Goal: Information Seeking & Learning: Learn about a topic

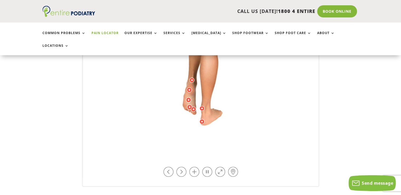
scroll to position [190, 0]
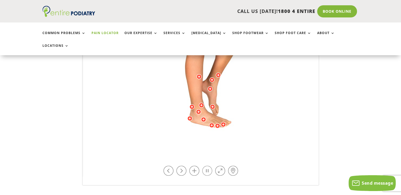
click at [205, 165] on link at bounding box center [207, 170] width 10 height 10
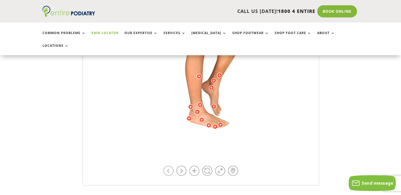
click at [171, 165] on link at bounding box center [169, 170] width 10 height 10
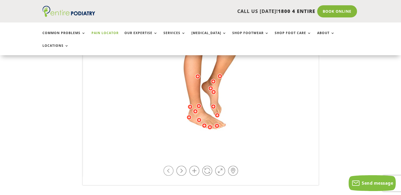
click at [171, 165] on link at bounding box center [169, 170] width 10 height 10
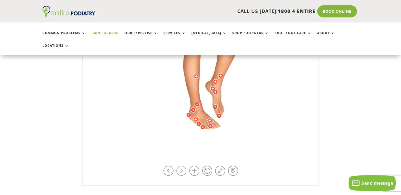
drag, startPoint x: 171, startPoint y: 157, endPoint x: 178, endPoint y: 157, distance: 7.1
click at [178, 164] on div at bounding box center [201, 170] width 80 height 12
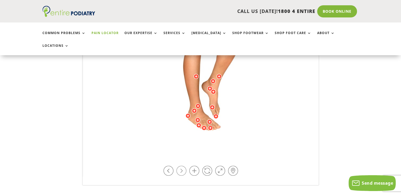
click at [178, 165] on link at bounding box center [181, 170] width 10 height 10
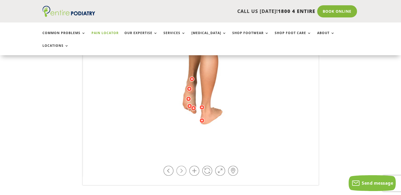
click at [178, 165] on link at bounding box center [181, 170] width 10 height 10
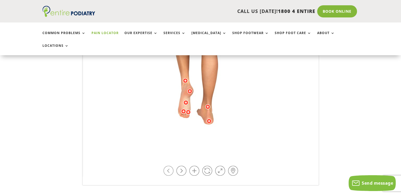
click at [170, 165] on link at bounding box center [169, 170] width 10 height 10
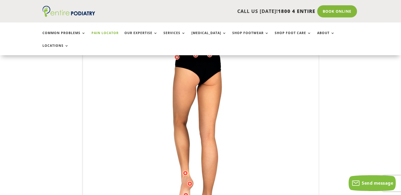
scroll to position [98, 0]
click at [181, 111] on img at bounding box center [201, 137] width 146 height 211
click at [210, 125] on img at bounding box center [201, 137] width 146 height 211
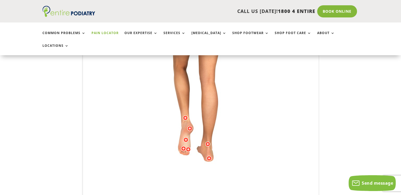
scroll to position [172, 0]
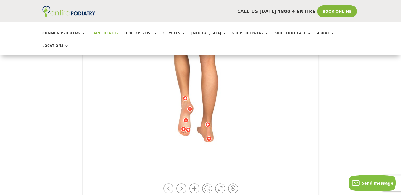
click at [171, 183] on link at bounding box center [169, 188] width 10 height 10
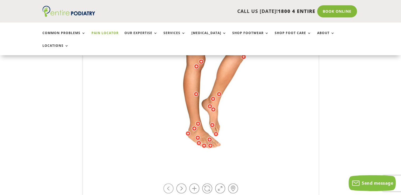
click at [171, 183] on link at bounding box center [169, 188] width 10 height 10
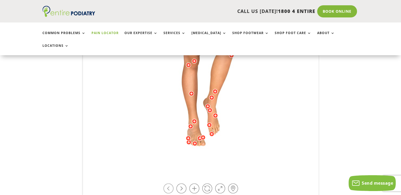
click at [171, 183] on link at bounding box center [169, 188] width 10 height 10
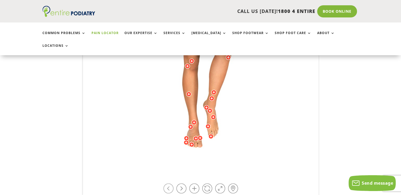
click at [171, 183] on link at bounding box center [169, 188] width 10 height 10
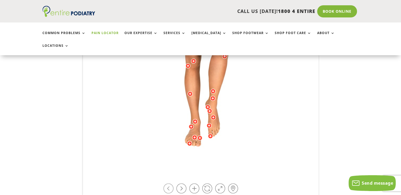
click at [171, 183] on link at bounding box center [169, 188] width 10 height 10
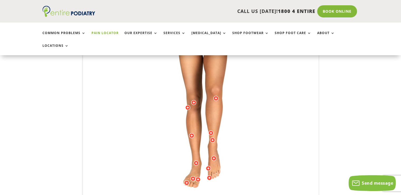
scroll to position [125, 0]
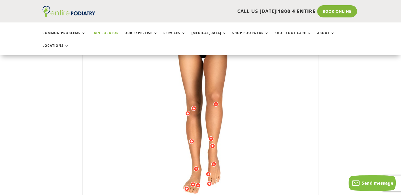
click at [187, 111] on div at bounding box center [187, 113] width 5 height 5
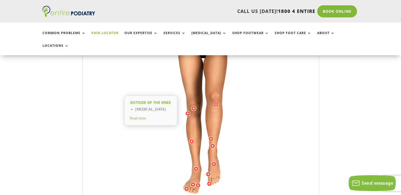
click at [142, 116] on span "Read more" at bounding box center [138, 118] width 16 height 4
